Goal: Find specific page/section: Find specific page/section

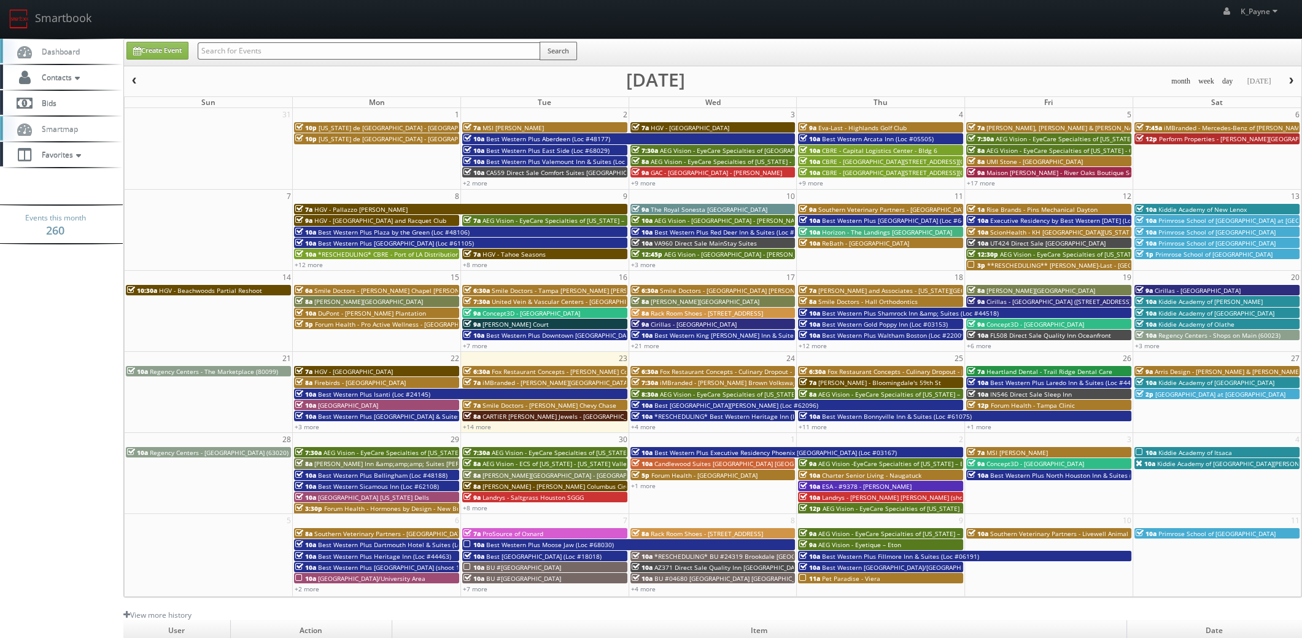
click at [247, 55] on input "text" at bounding box center [369, 50] width 342 height 17
type input "liberty"
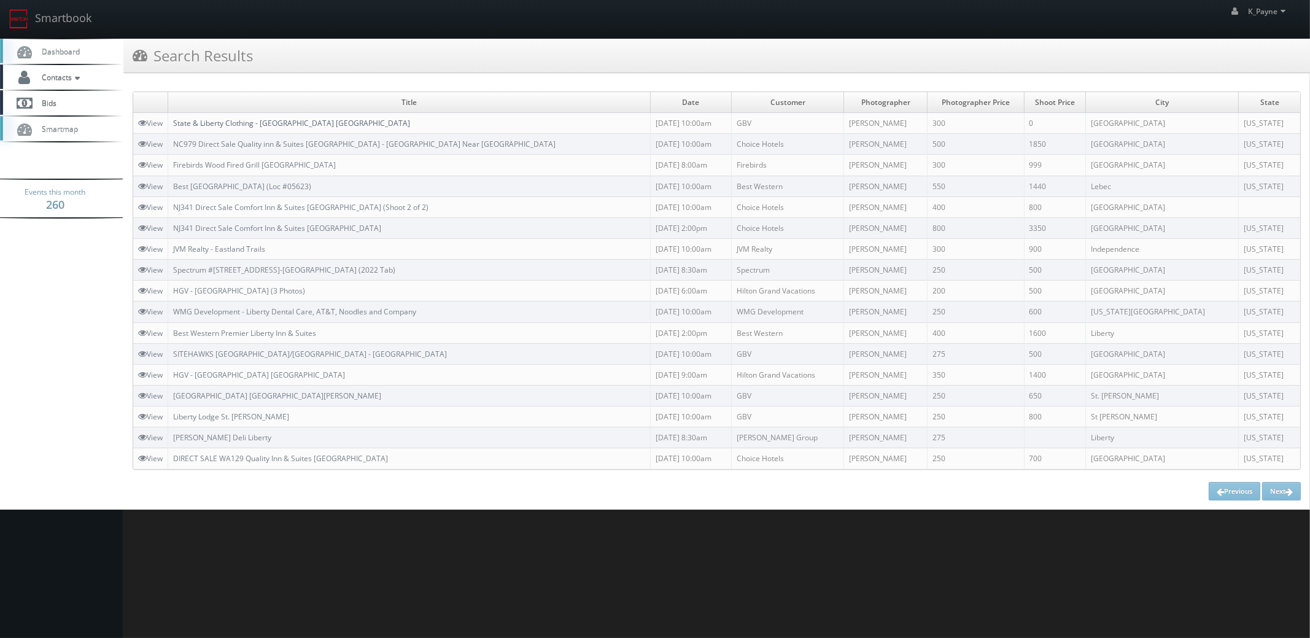
click at [270, 122] on link "State & Liberty Clothing - [GEOGRAPHIC_DATA] [GEOGRAPHIC_DATA]" at bounding box center [291, 123] width 237 height 10
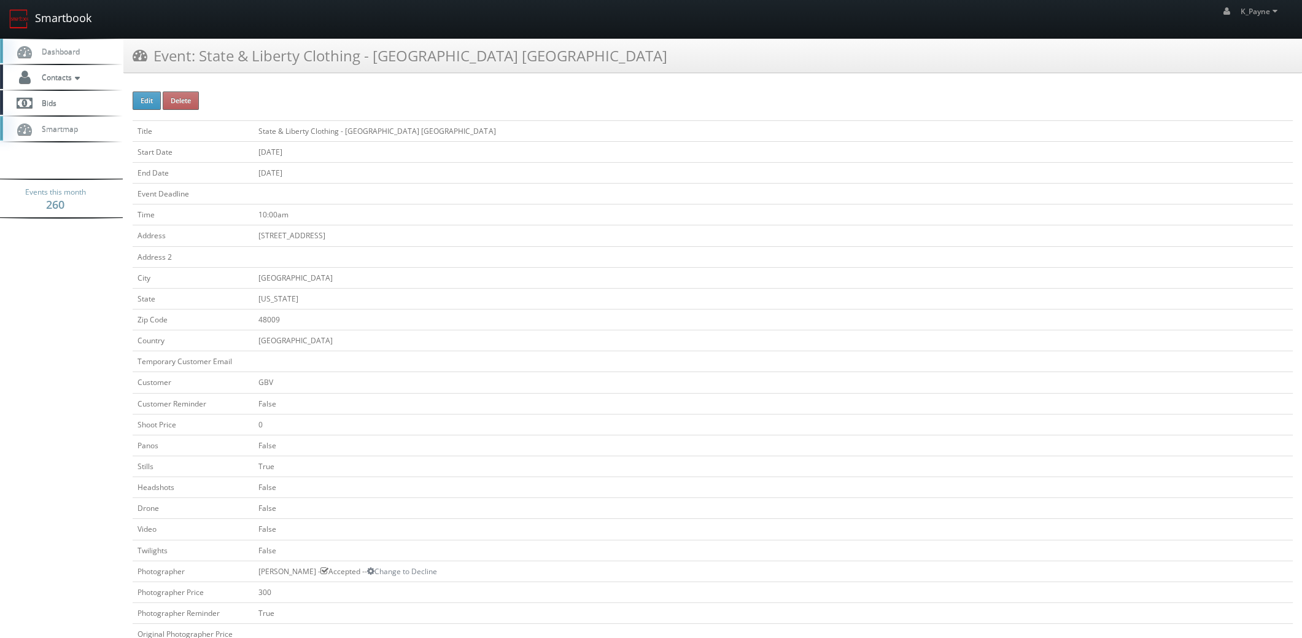
drag, startPoint x: 56, startPoint y: 22, endPoint x: 124, endPoint y: 32, distance: 68.2
click at [56, 22] on link "Smartbook" at bounding box center [50, 19] width 101 height 38
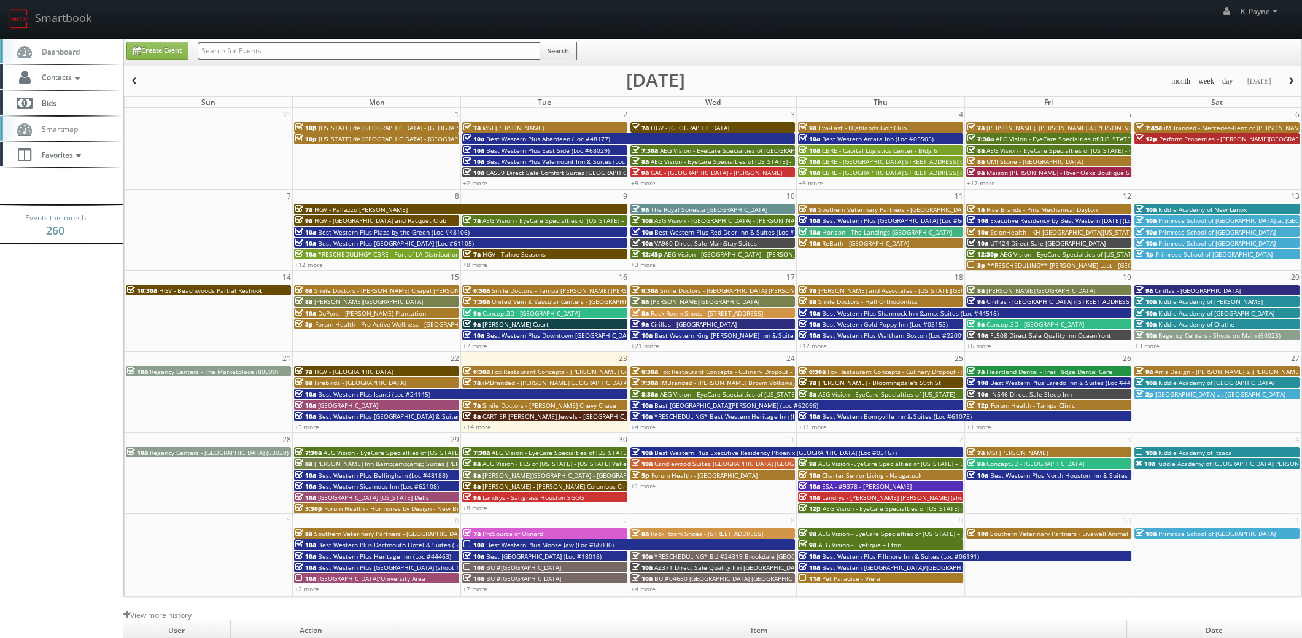
click at [261, 50] on input "text" at bounding box center [369, 50] width 342 height 17
type input "cna61"
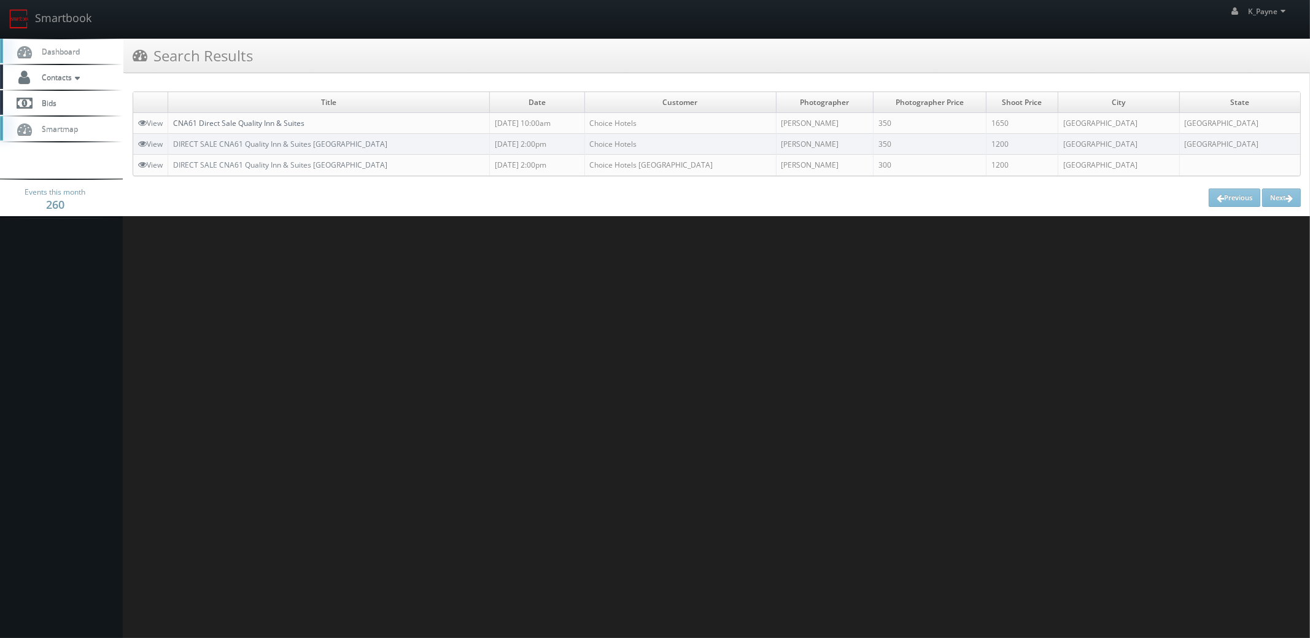
click at [271, 122] on link "CNA61 Direct Sale Quality Inn & Suites" at bounding box center [238, 123] width 131 height 10
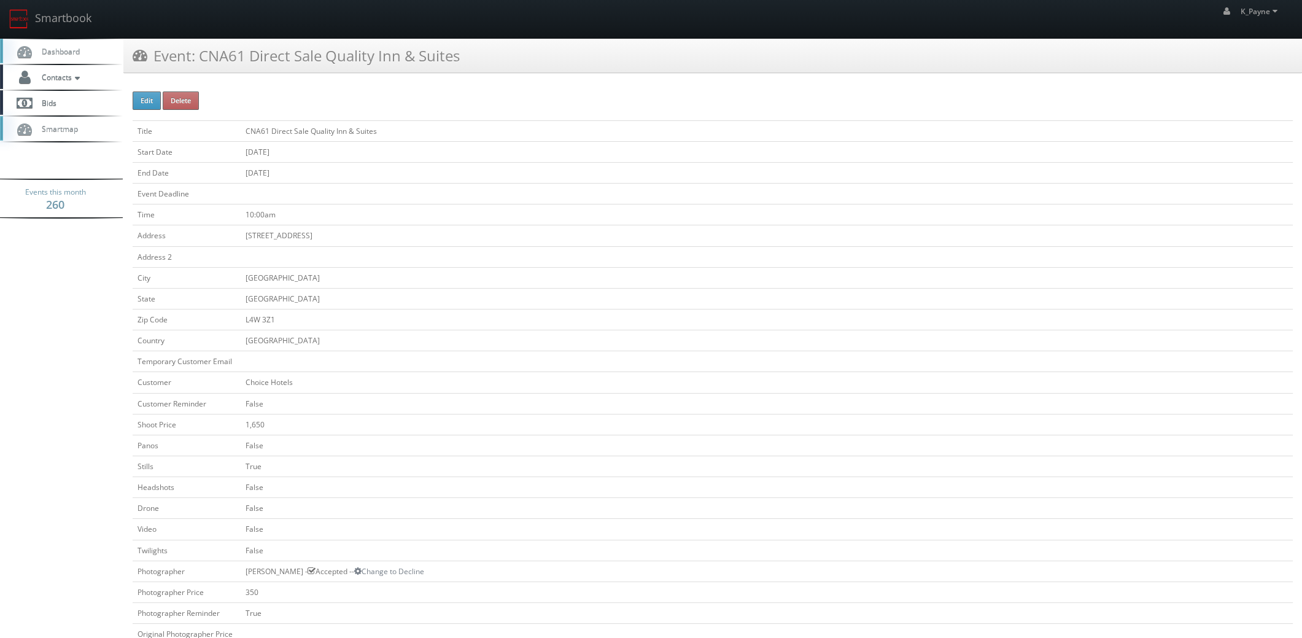
drag, startPoint x: 493, startPoint y: 58, endPoint x: 199, endPoint y: 73, distance: 294.3
click at [199, 73] on div "Event: CNA61 Direct Sale Quality Inn & Suites" at bounding box center [712, 61] width 1178 height 44
copy h3 "CNA61 Direct Sale Quality Inn & Suites"
click at [55, 23] on link "Smartbook" at bounding box center [50, 19] width 101 height 38
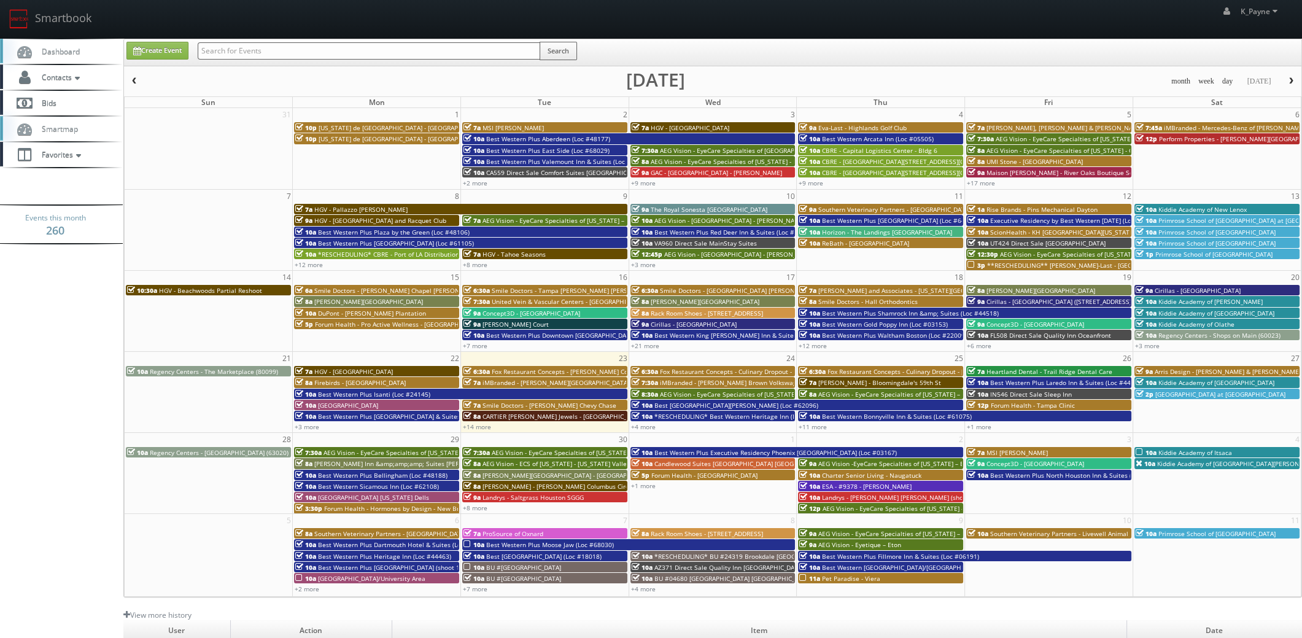
click at [254, 52] on input "text" at bounding box center [369, 50] width 342 height 17
type input "cn257"
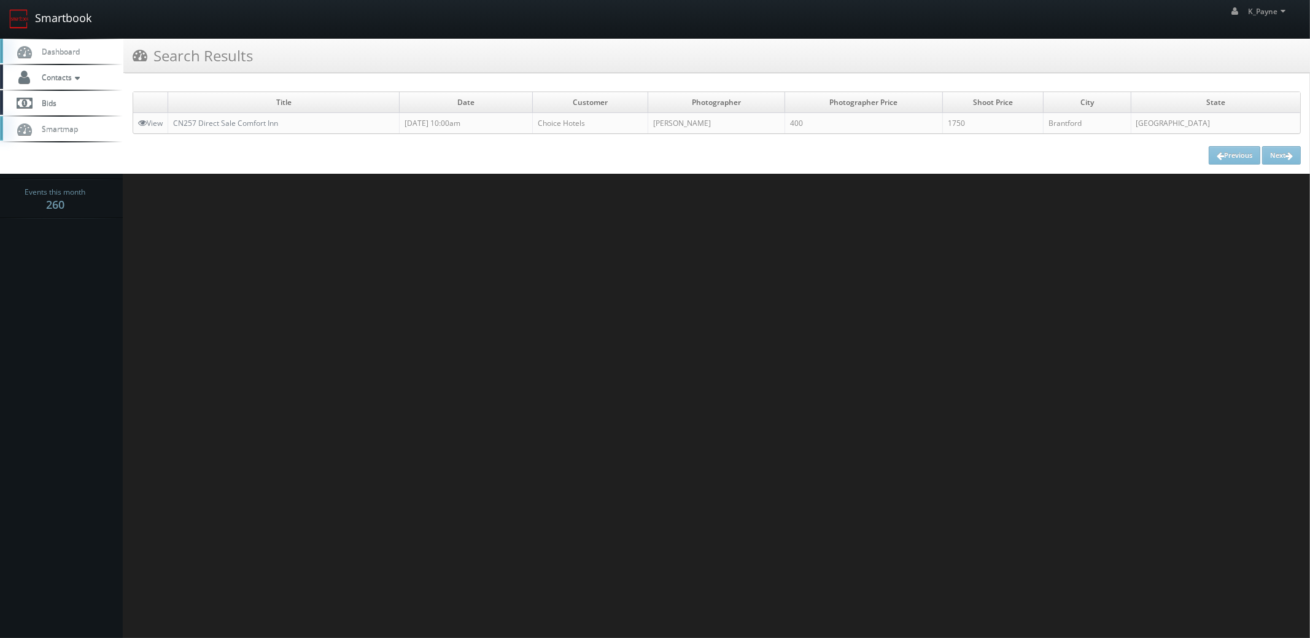
click at [75, 24] on link "Smartbook" at bounding box center [50, 19] width 101 height 38
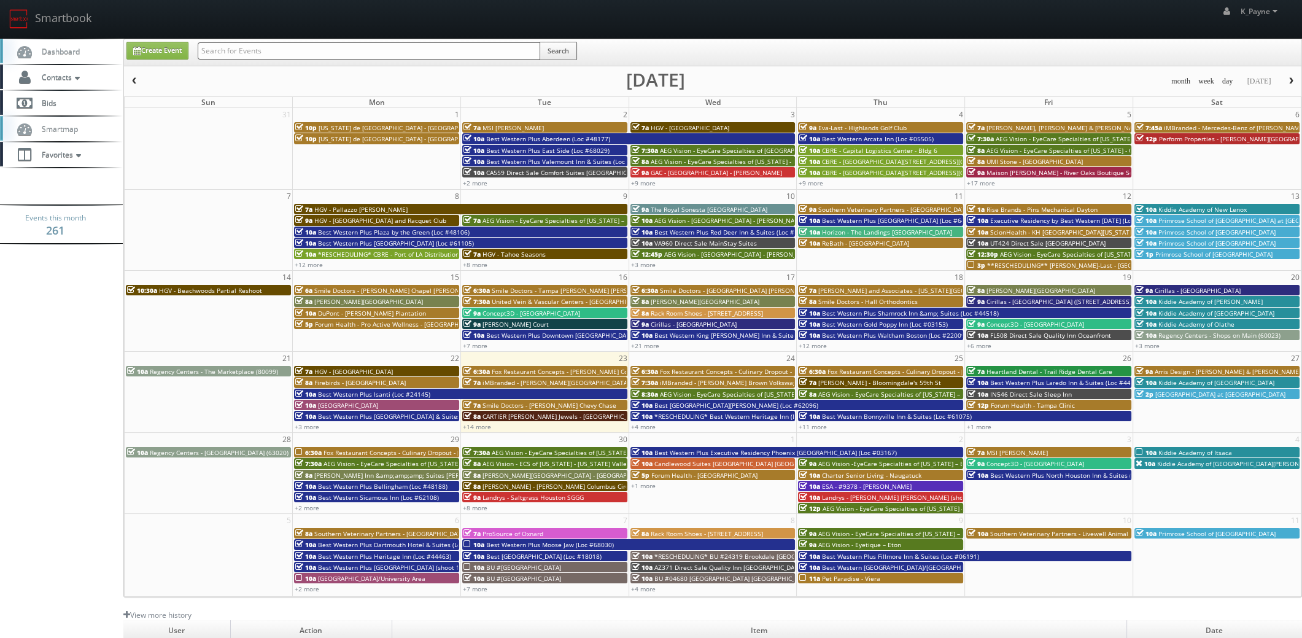
click at [272, 53] on input "text" at bounding box center [369, 50] width 342 height 17
type input "scion"
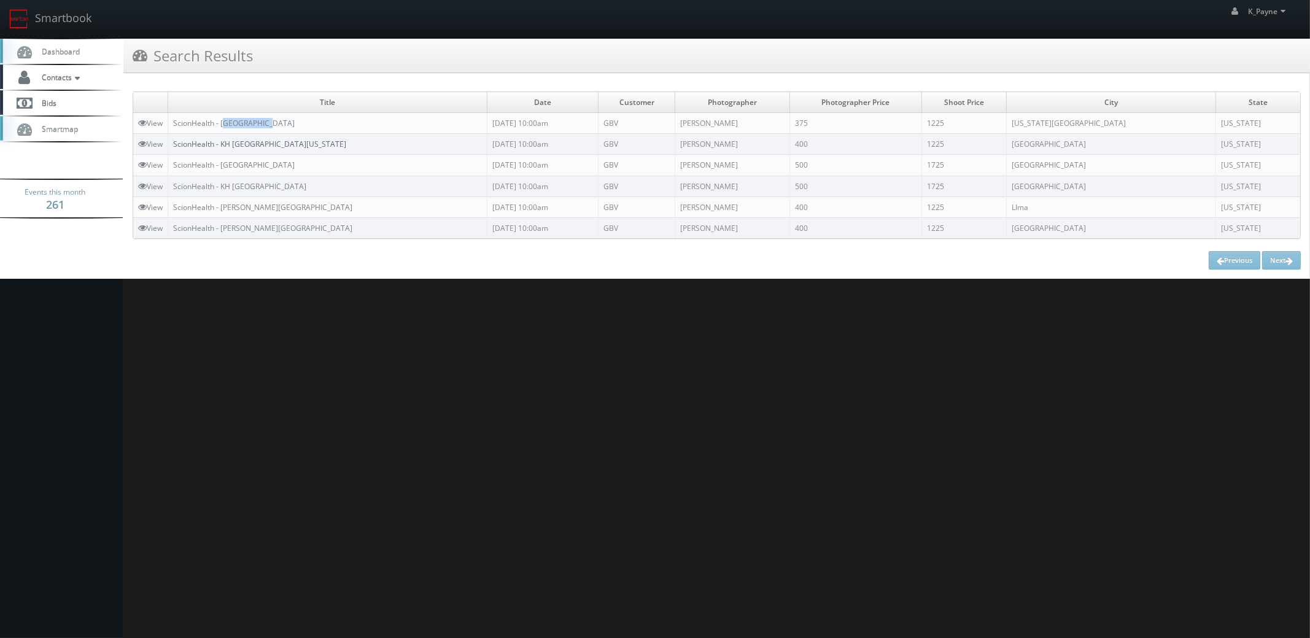
drag, startPoint x: 285, startPoint y: 120, endPoint x: 269, endPoint y: 139, distance: 25.2
click at [228, 129] on td "ScionHealth - [GEOGRAPHIC_DATA]" at bounding box center [327, 123] width 319 height 21
click at [309, 145] on td "ScionHealth - KH [GEOGRAPHIC_DATA][US_STATE]" at bounding box center [327, 144] width 319 height 21
drag, startPoint x: 307, startPoint y: 144, endPoint x: 174, endPoint y: 153, distance: 133.4
click at [174, 153] on td "ScionHealth - KH [GEOGRAPHIC_DATA][US_STATE]" at bounding box center [327, 144] width 319 height 21
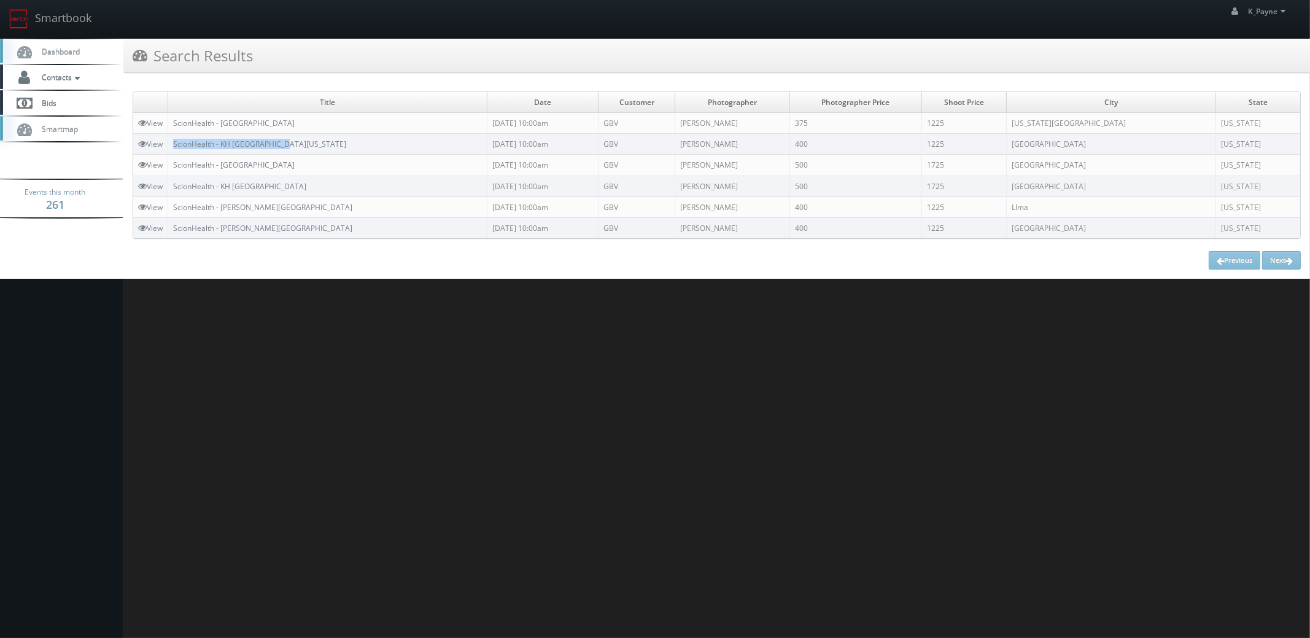
copy link "ScionHealth - KH [GEOGRAPHIC_DATA][US_STATE]"
click at [65, 18] on link "Smartbook" at bounding box center [50, 19] width 101 height 38
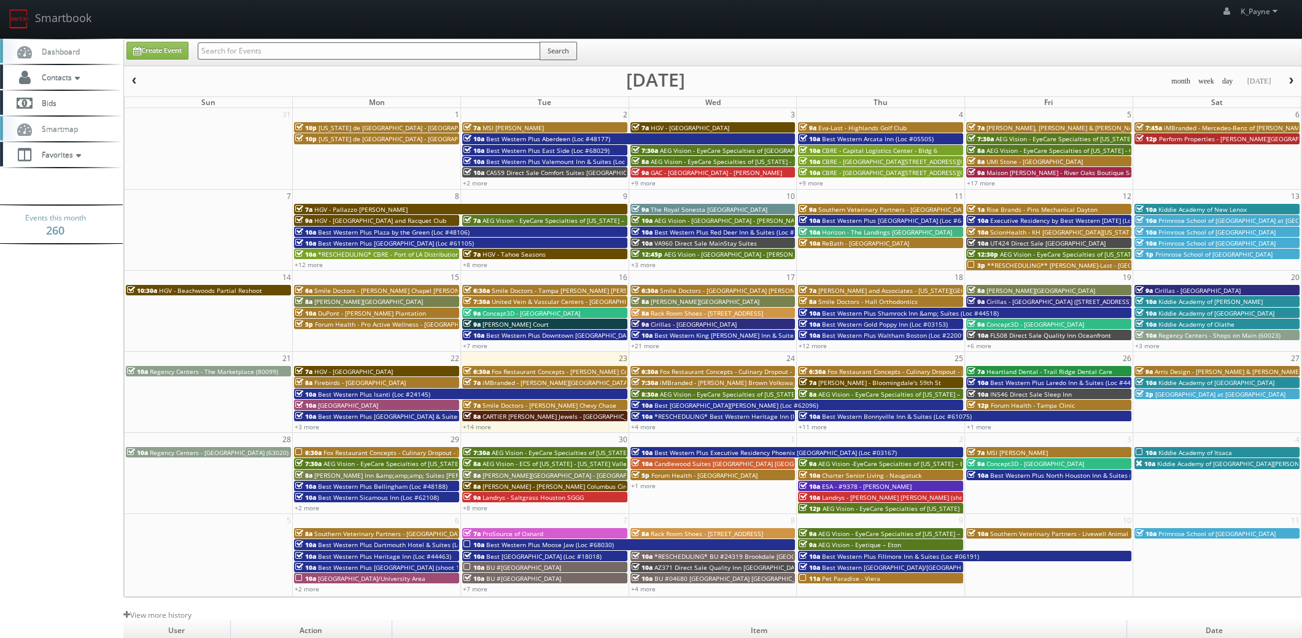
click at [238, 49] on input "text" at bounding box center [369, 50] width 342 height 17
type input "covenant"
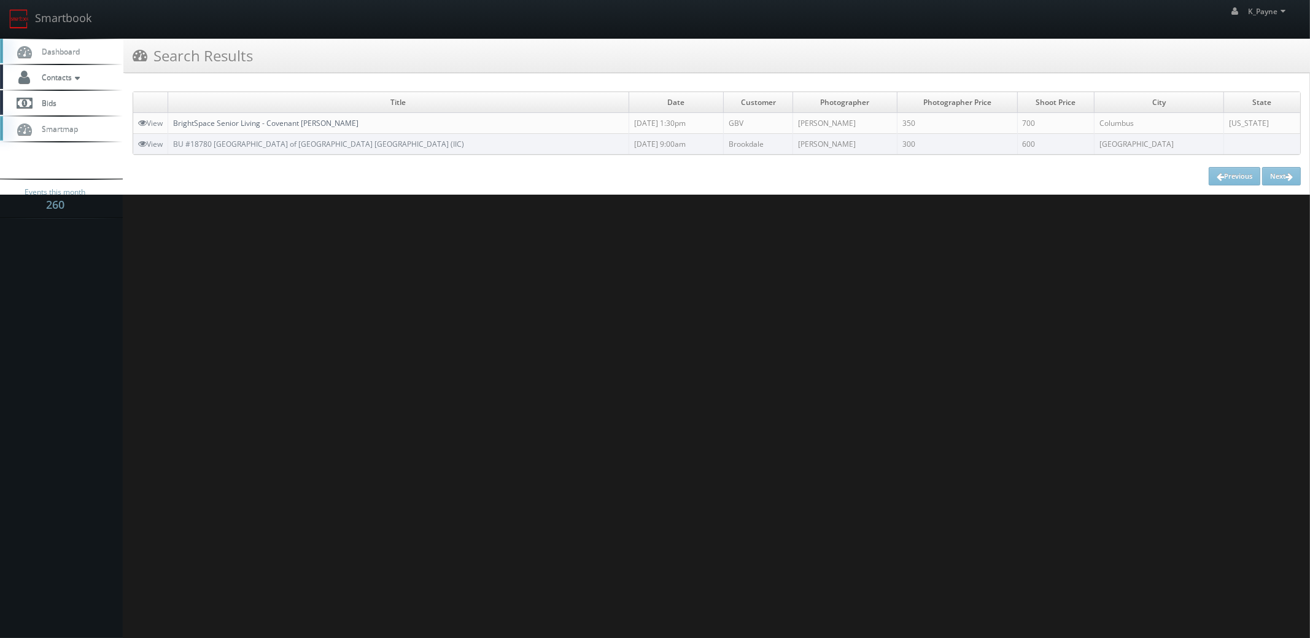
click at [280, 122] on link "BrightSpace Senior Living - Covenant Woods" at bounding box center [265, 123] width 185 height 10
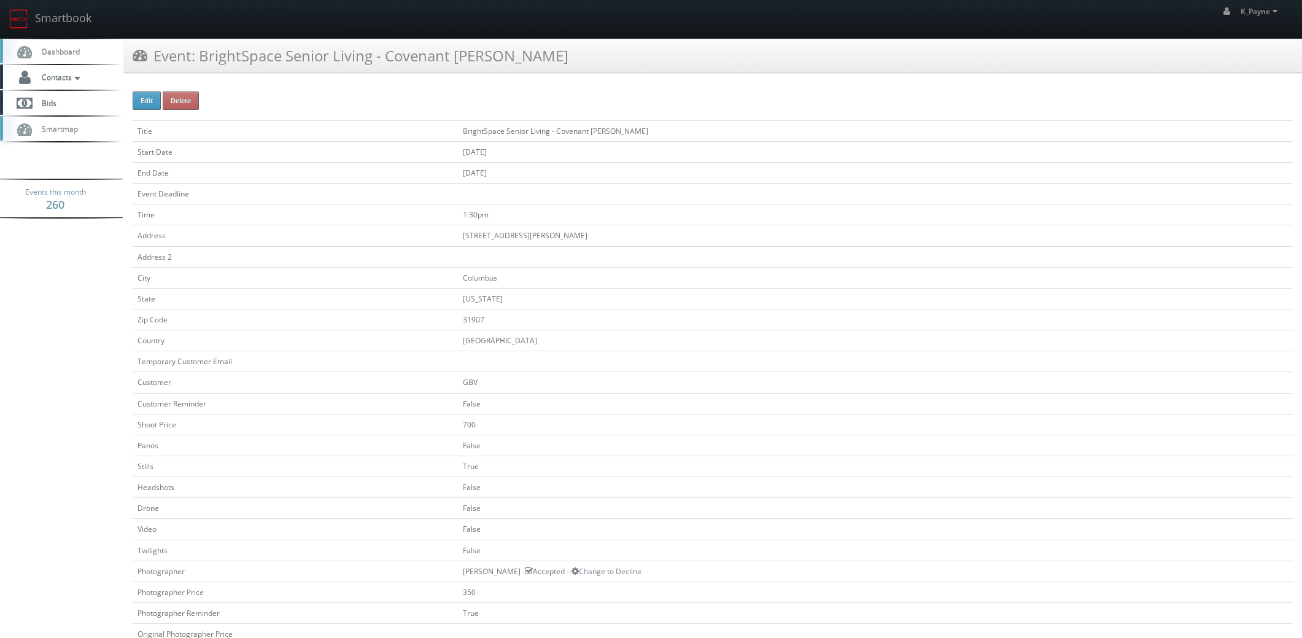
scroll to position [245, 0]
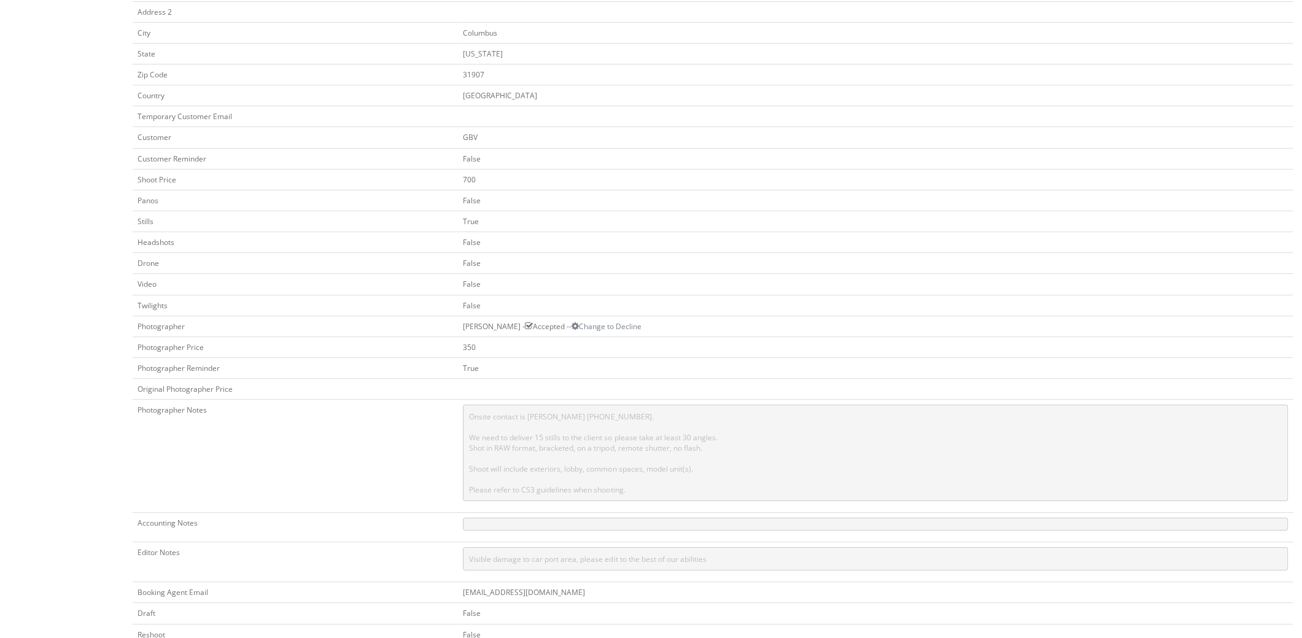
click at [988, 379] on td at bounding box center [875, 389] width 835 height 21
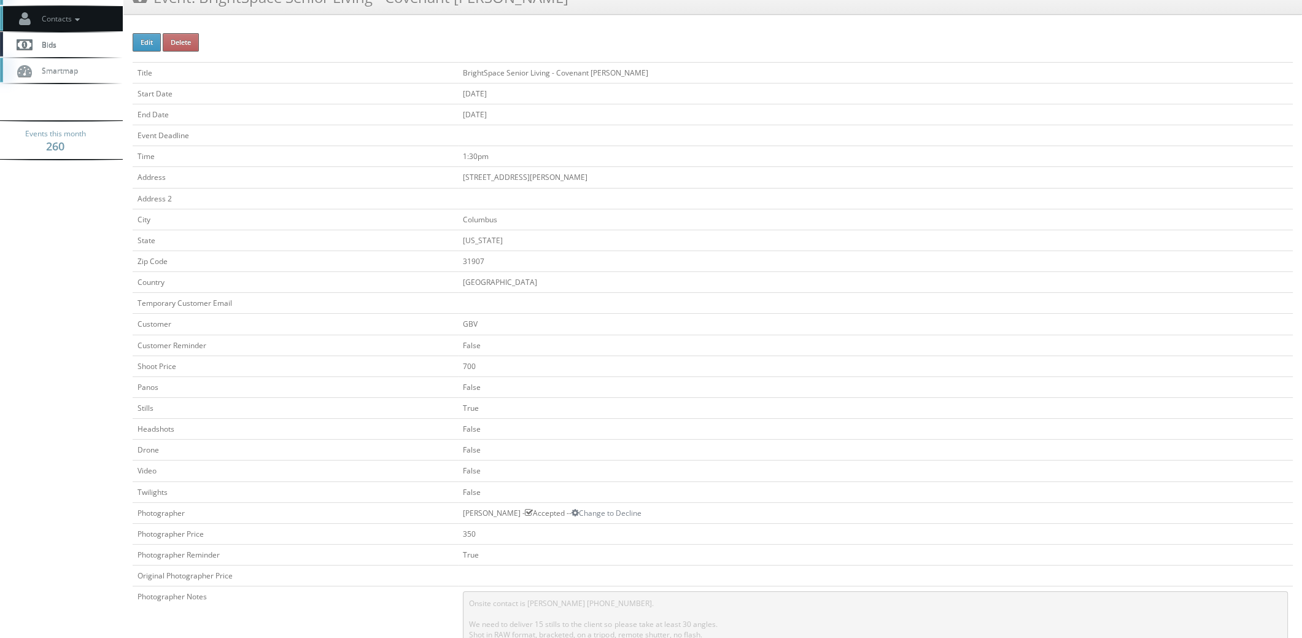
scroll to position [0, 0]
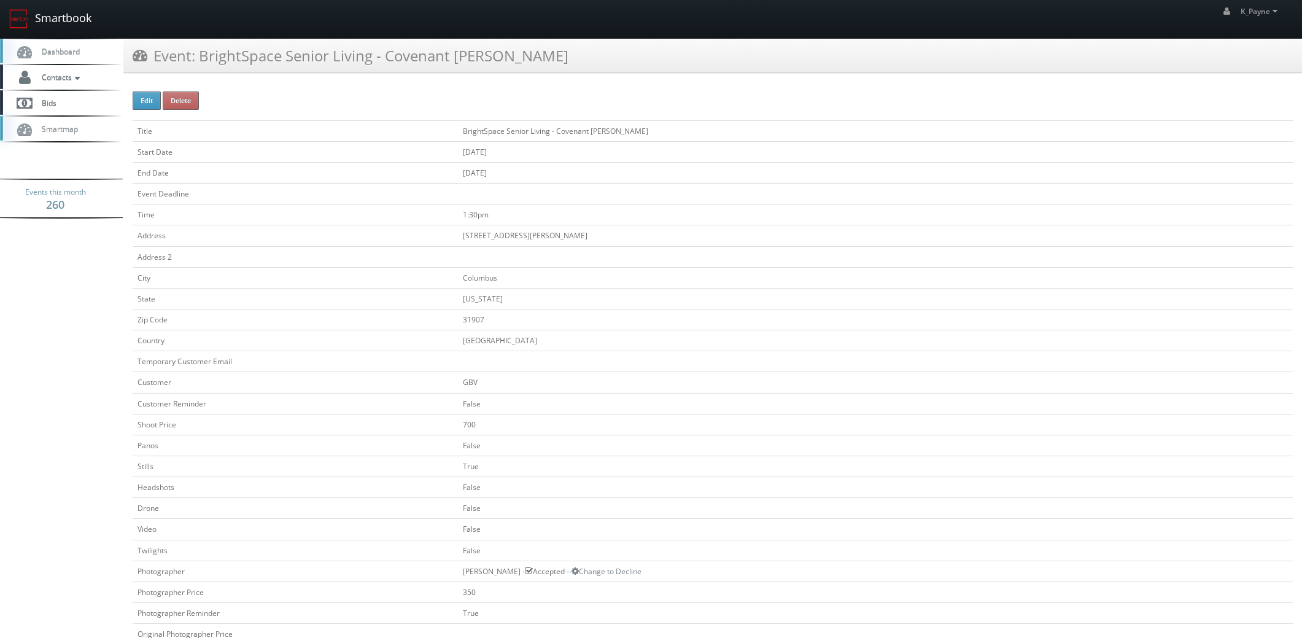
click at [64, 29] on link "Smartbook" at bounding box center [50, 19] width 101 height 38
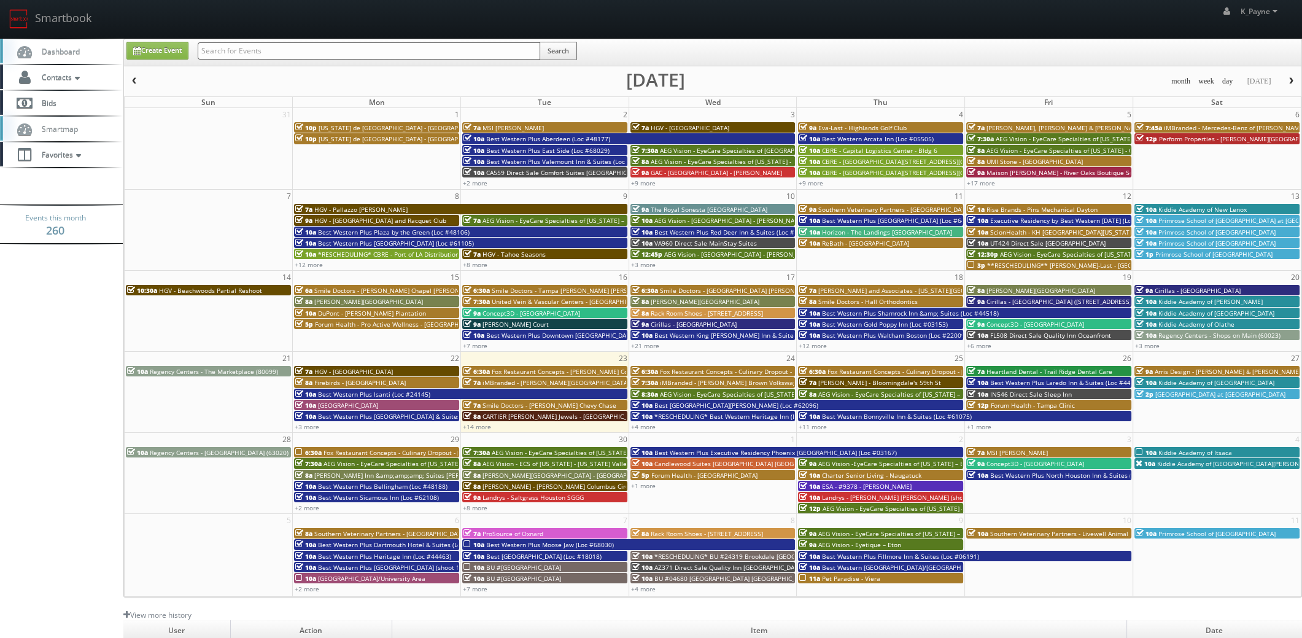
click at [218, 52] on input "text" at bounding box center [369, 50] width 342 height 17
type input "303"
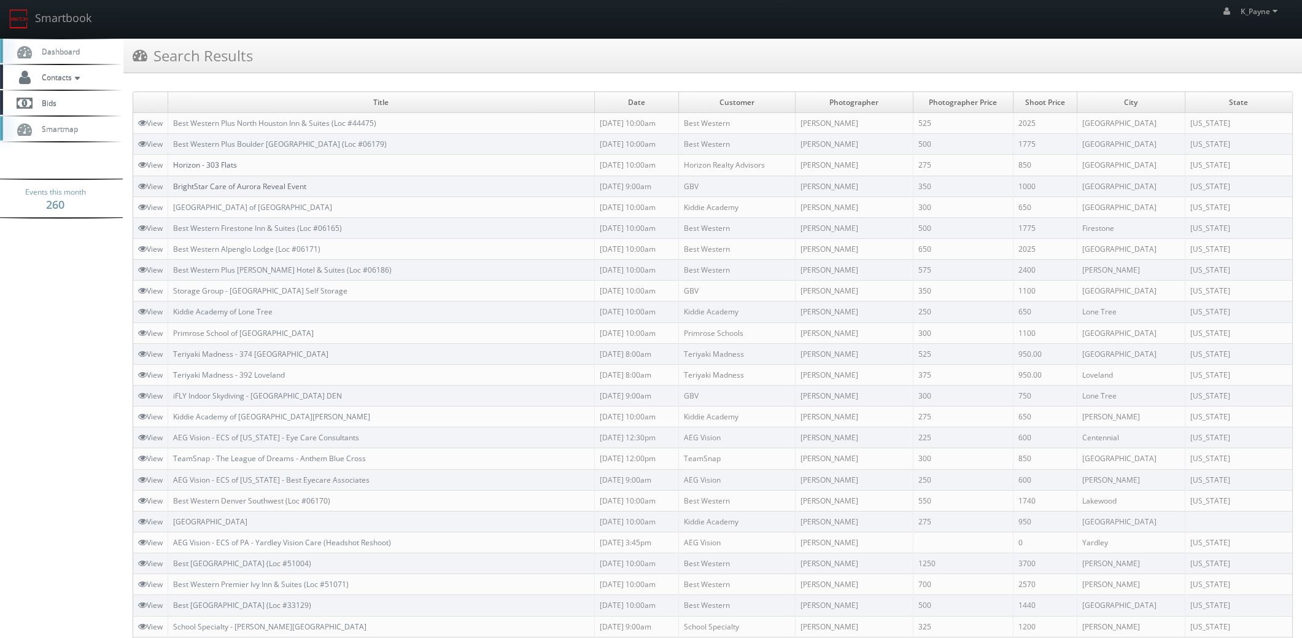
drag, startPoint x: 220, startPoint y: 164, endPoint x: 273, endPoint y: 180, distance: 55.9
click at [220, 163] on link "Horizon - 303 Flats" at bounding box center [205, 165] width 64 height 10
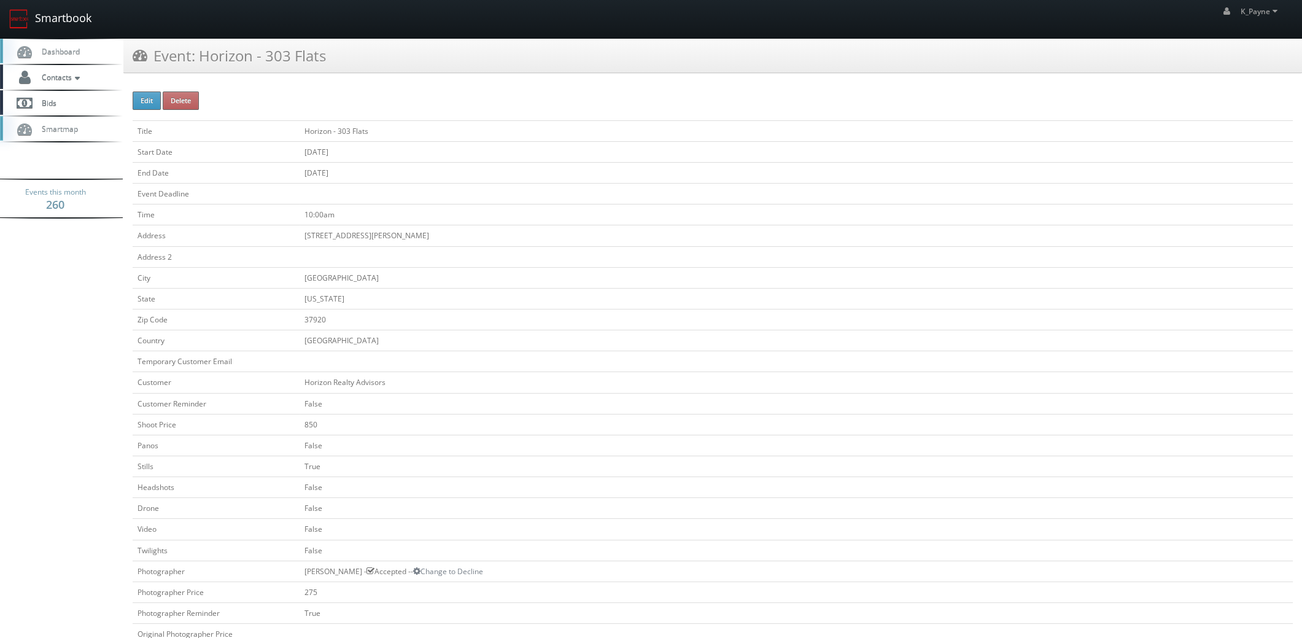
click at [51, 24] on link "Smartbook" at bounding box center [50, 19] width 101 height 38
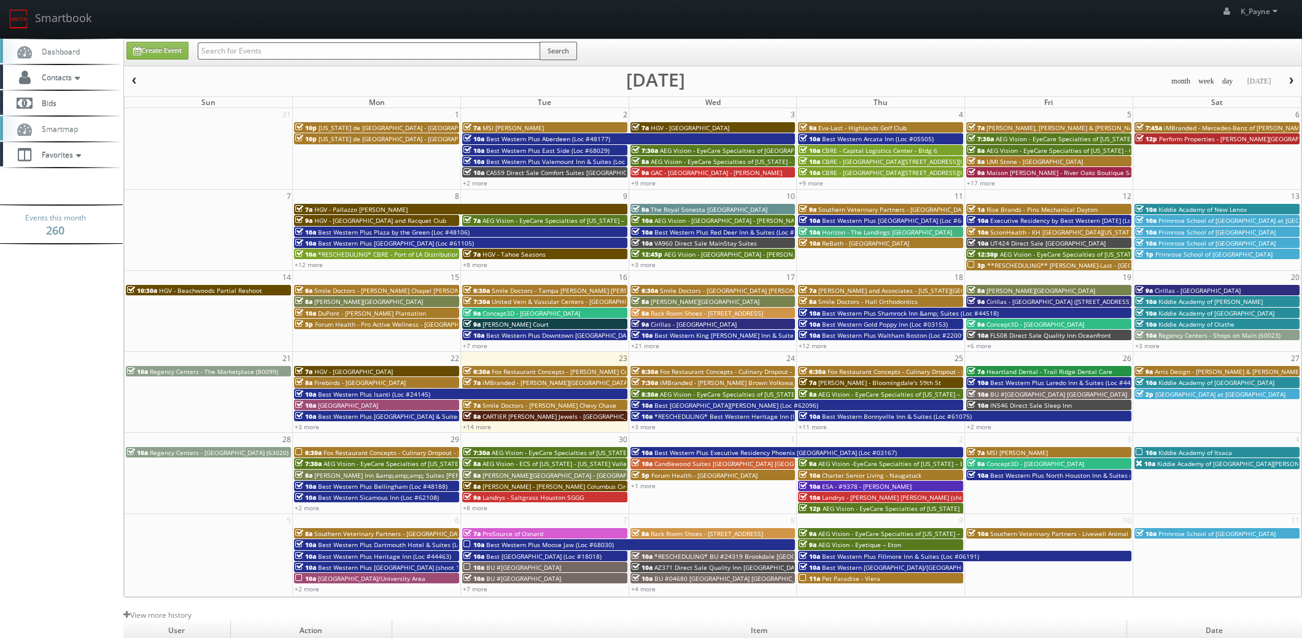
click at [295, 52] on input "text" at bounding box center [369, 50] width 342 height 17
type input "lordae"
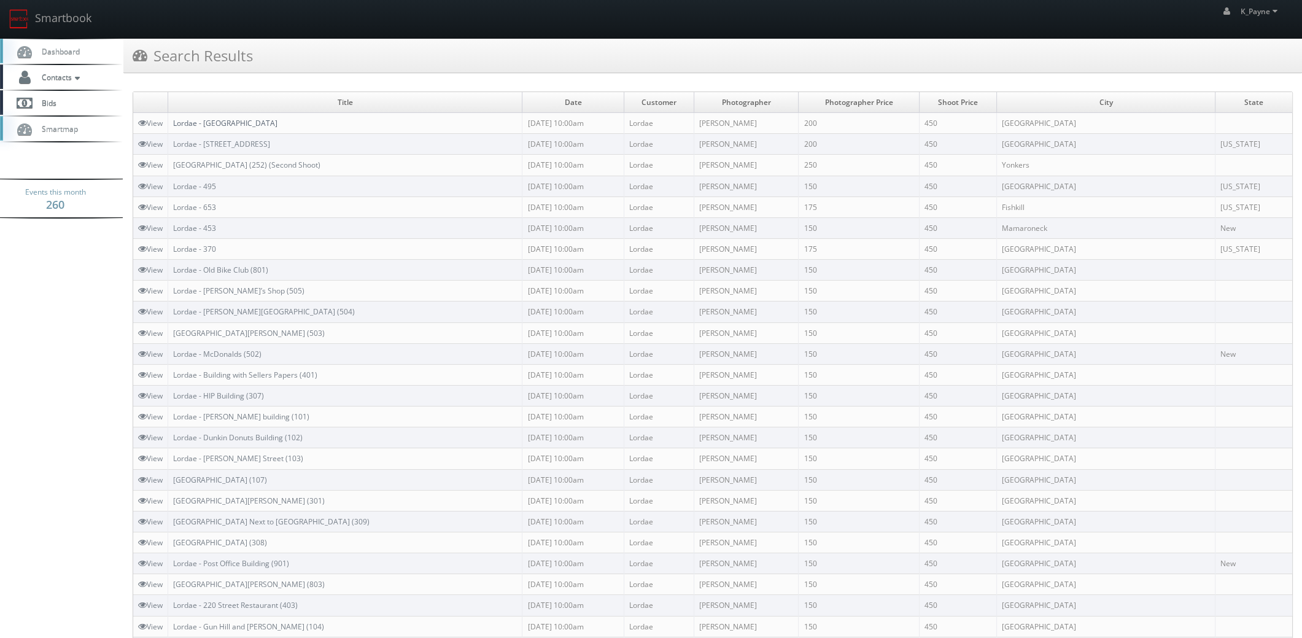
click at [249, 123] on link "Lordae - [GEOGRAPHIC_DATA]" at bounding box center [225, 123] width 104 height 10
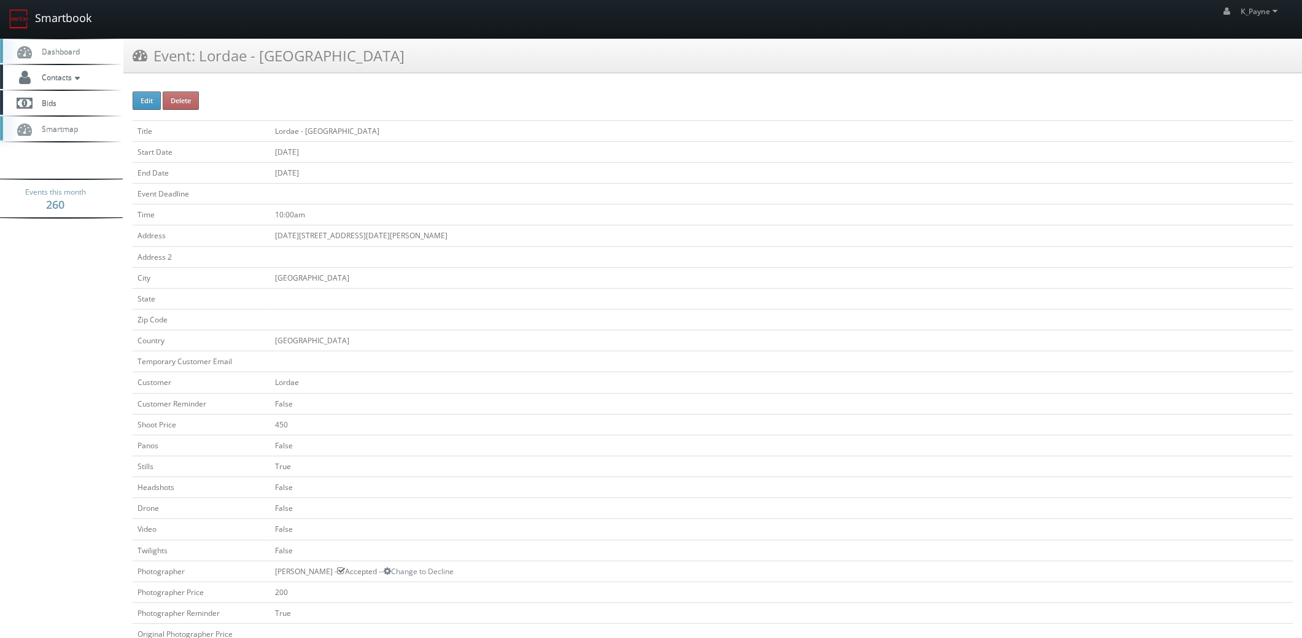
click at [69, 28] on link "Smartbook" at bounding box center [50, 19] width 101 height 38
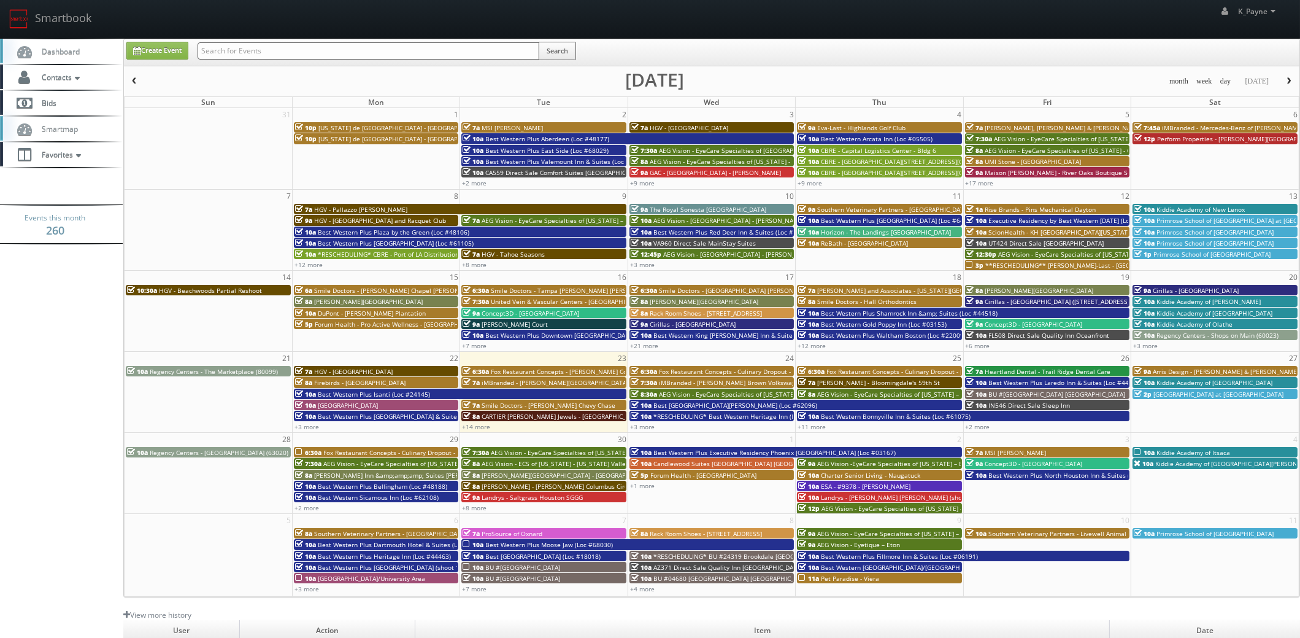
click at [282, 52] on input "text" at bounding box center [369, 50] width 342 height 17
type input "ma172"
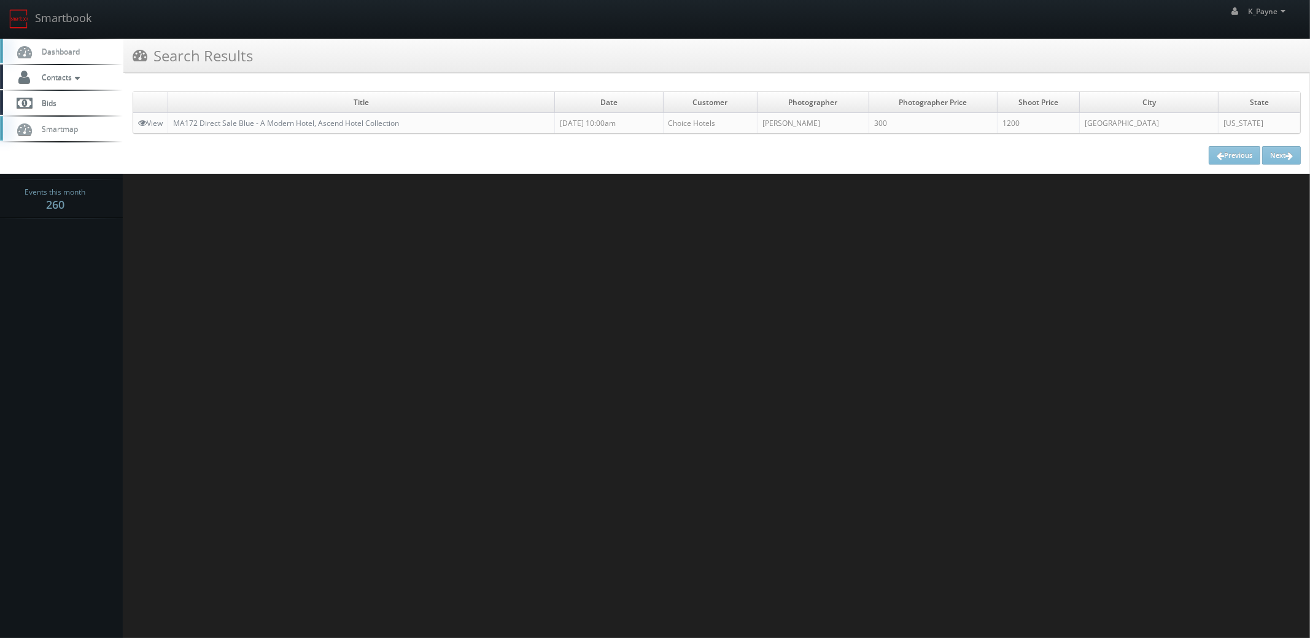
drag, startPoint x: 1039, startPoint y: 292, endPoint x: 1024, endPoint y: 279, distance: 20.0
click at [1039, 292] on html "Smartbook Toggle Side Navigation Toggle Top Navigation K_Payne K_Payne Profile …" at bounding box center [655, 319] width 1310 height 638
click at [1175, 367] on html "Smartbook Toggle Side Navigation Toggle Top Navigation K_Payne K_Payne Profile …" at bounding box center [655, 319] width 1310 height 638
drag, startPoint x: 272, startPoint y: 124, endPoint x: 302, endPoint y: 137, distance: 32.2
click at [272, 124] on link "MA172 Direct Sale Blue - A Modern Hotel, Ascend Hotel Collection" at bounding box center [286, 123] width 226 height 10
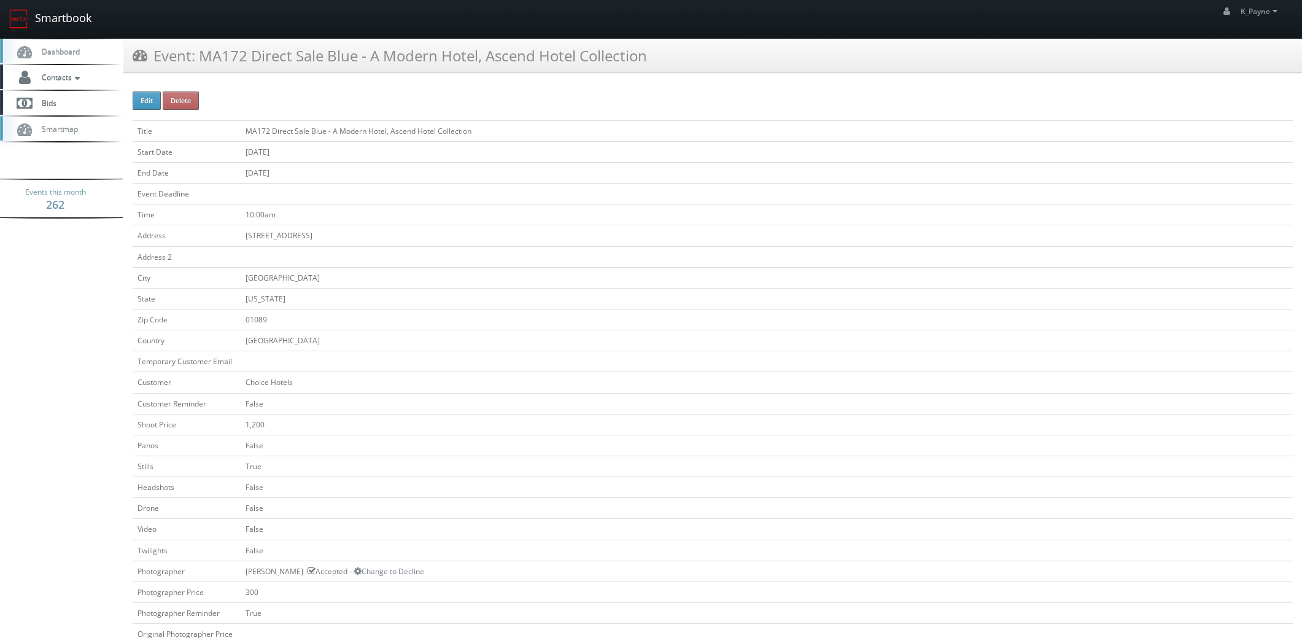
click at [74, 24] on link "Smartbook" at bounding box center [50, 19] width 101 height 38
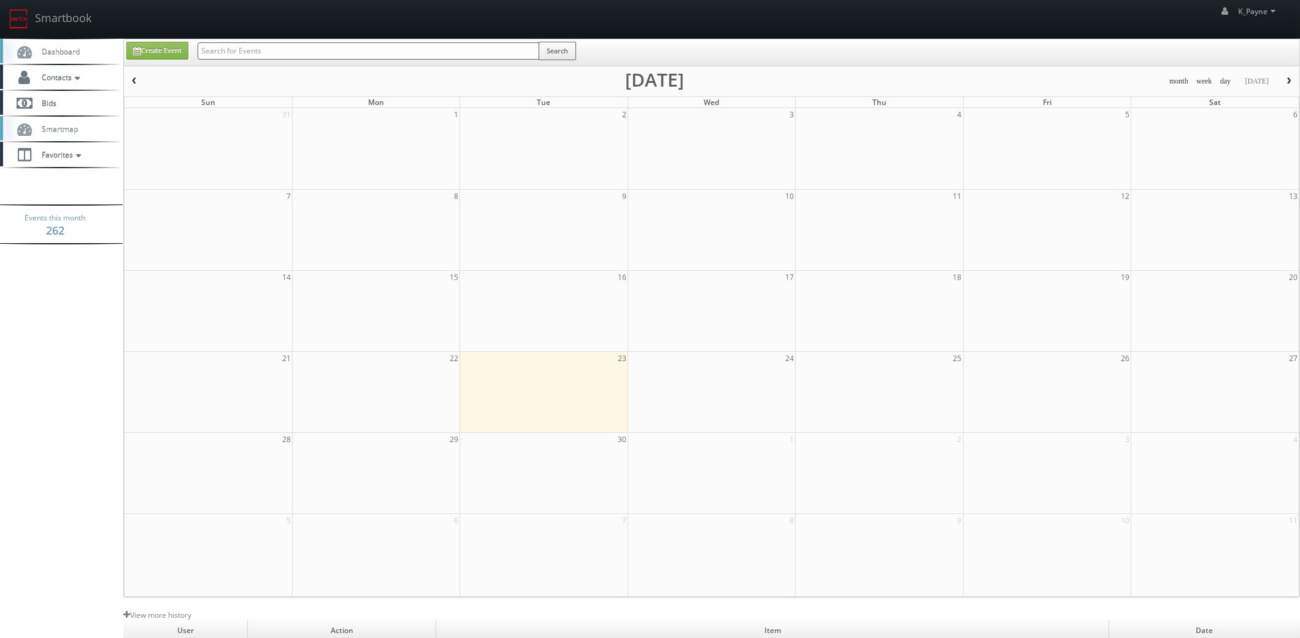
click at [291, 49] on input "text" at bounding box center [369, 50] width 342 height 17
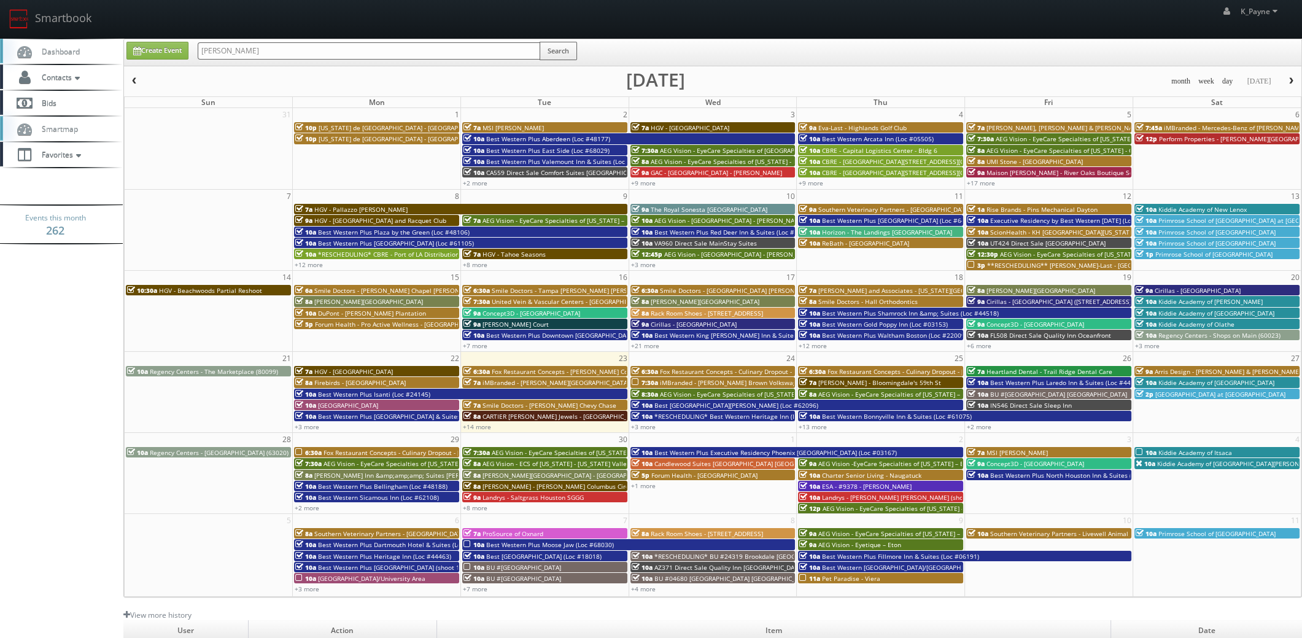
type input "[PERSON_NAME]"
